Goal: Navigation & Orientation: Find specific page/section

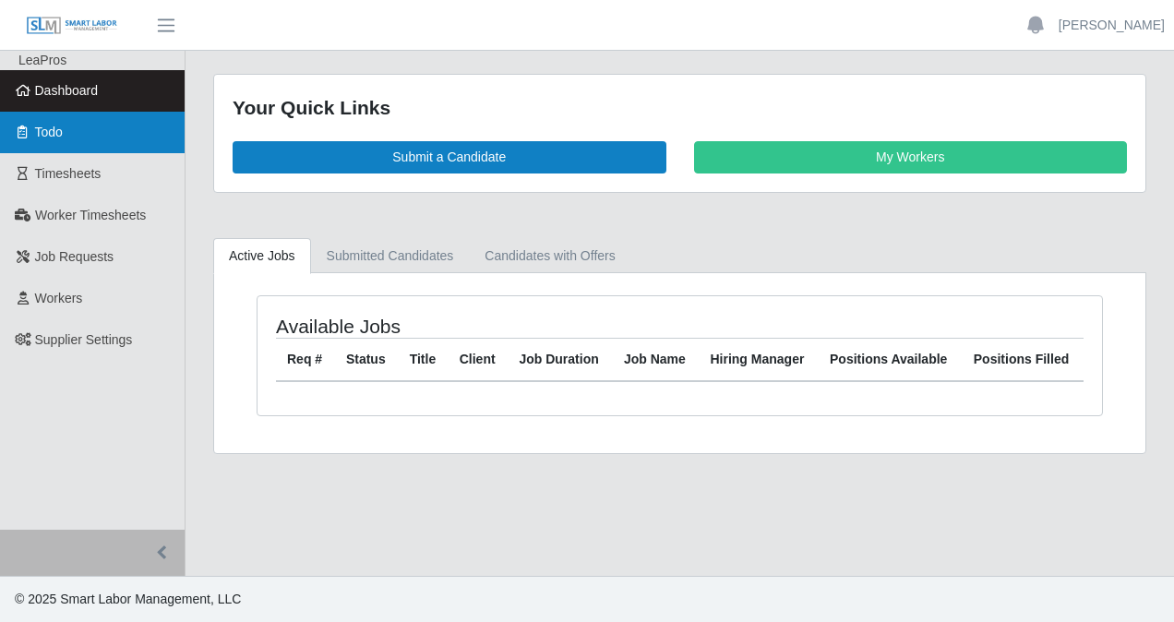
drag, startPoint x: 0, startPoint y: 0, endPoint x: 78, endPoint y: 134, distance: 154.7
click at [78, 134] on link "Todo" at bounding box center [92, 133] width 185 height 42
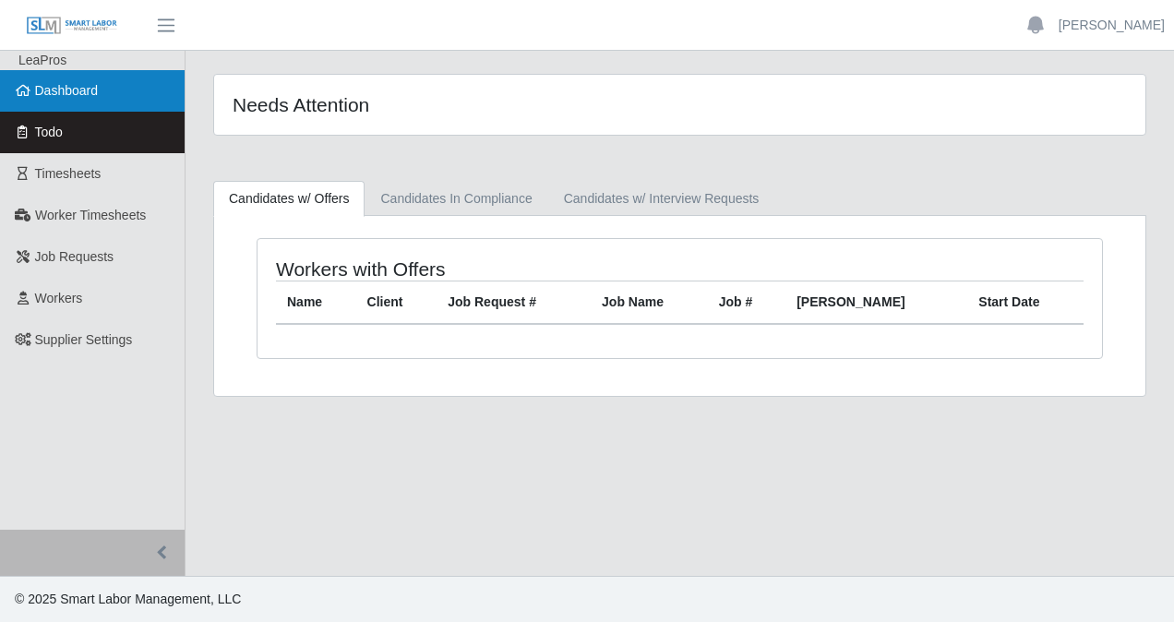
click at [79, 90] on span "Dashboard" at bounding box center [67, 90] width 64 height 15
